Goal: Transaction & Acquisition: Purchase product/service

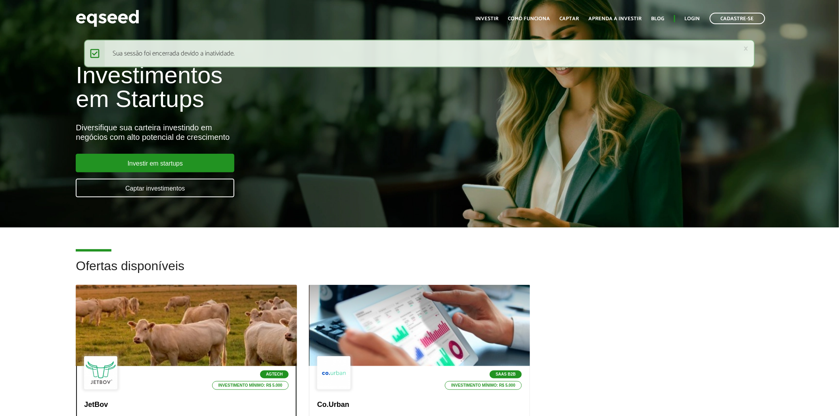
click at [181, 312] on div at bounding box center [186, 326] width 265 height 98
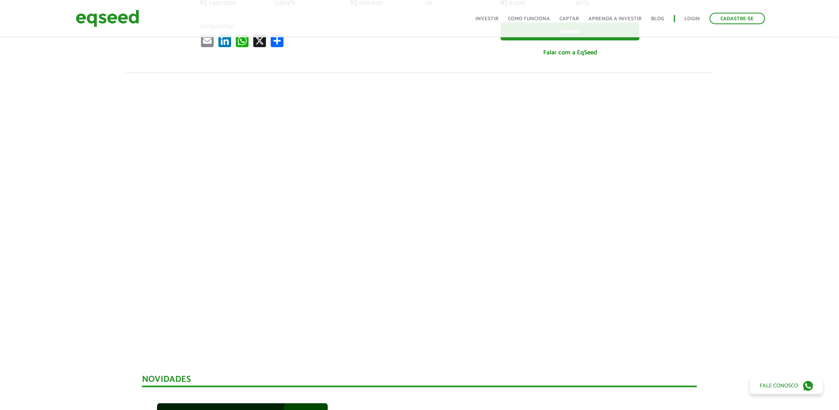
scroll to position [117, 0]
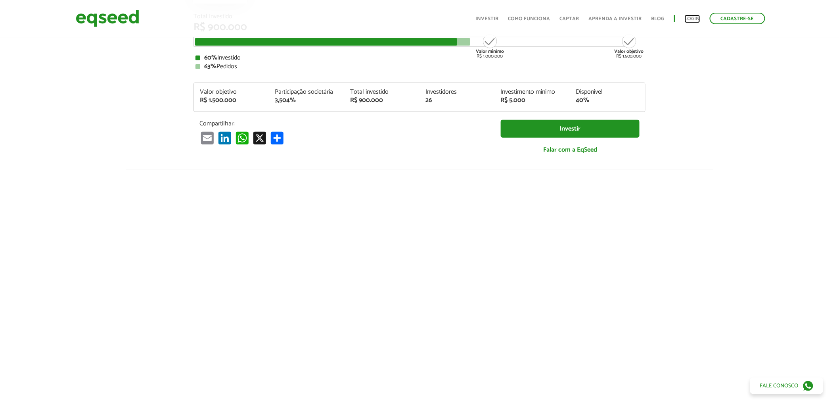
click at [691, 17] on link "Login" at bounding box center [692, 18] width 15 height 5
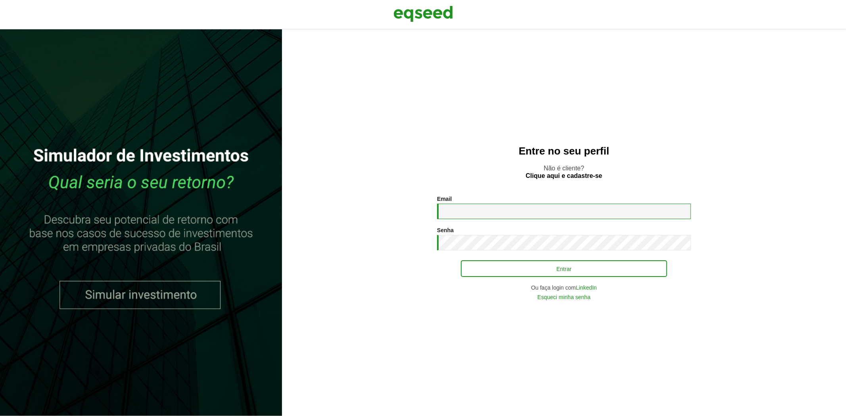
type input "**********"
click at [490, 273] on button "Entrar" at bounding box center [564, 268] width 206 height 15
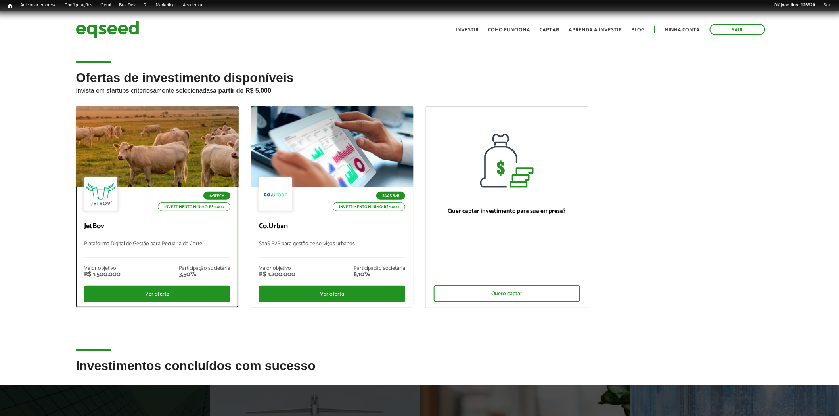
click at [183, 153] on div at bounding box center [156, 147] width 195 height 98
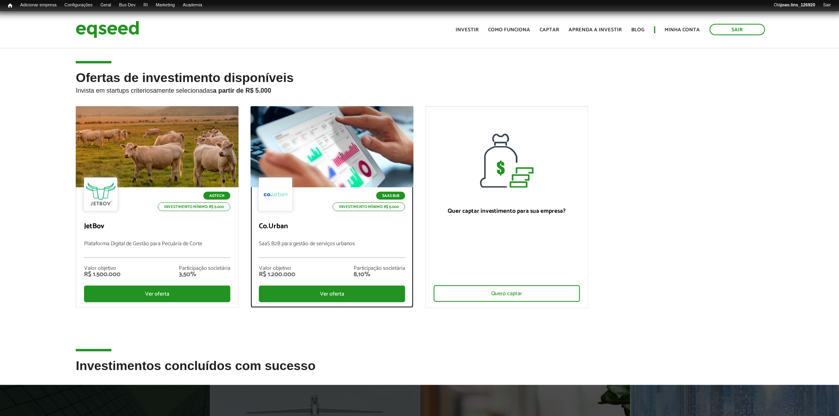
click at [331, 140] on div at bounding box center [331, 147] width 195 height 98
